Goal: Download file/media

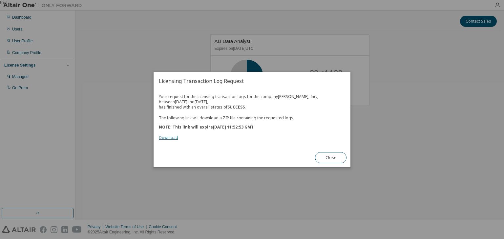
click at [170, 137] on link "Download" at bounding box center [168, 138] width 19 height 6
click at [328, 162] on button "Close" at bounding box center [331, 157] width 32 height 11
